Goal: Browse casually: Explore the website without a specific task or goal

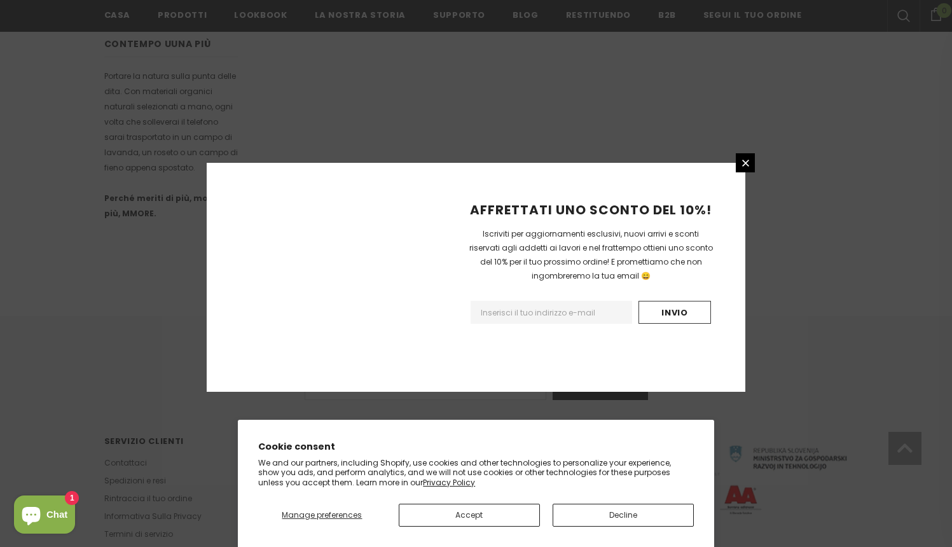
scroll to position [757, 0]
